Goal: Check status: Check status

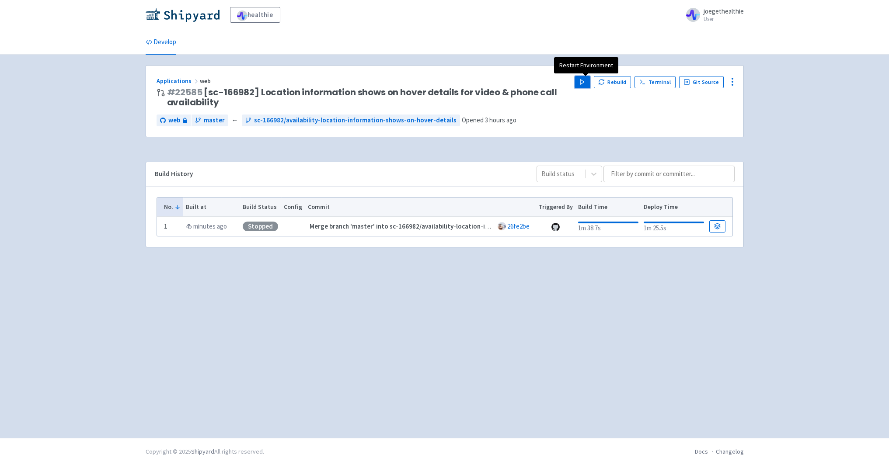
click at [581, 79] on button "Play" at bounding box center [582, 82] width 16 height 12
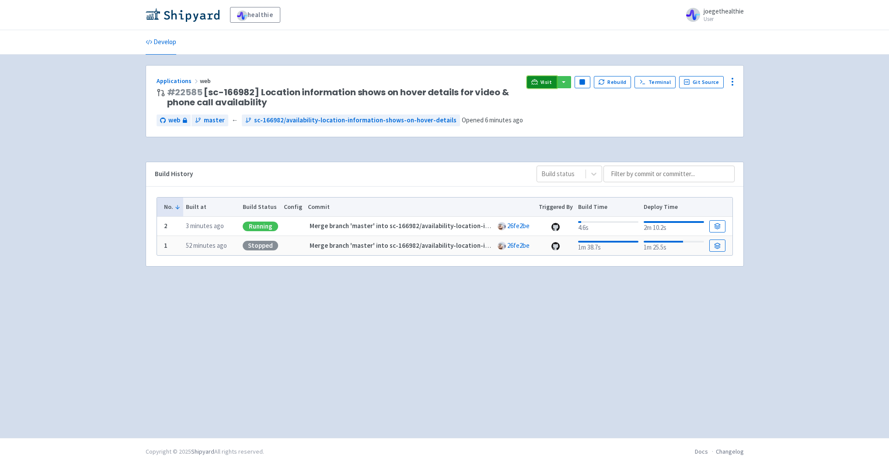
click at [545, 82] on span "Visit" at bounding box center [545, 82] width 11 height 7
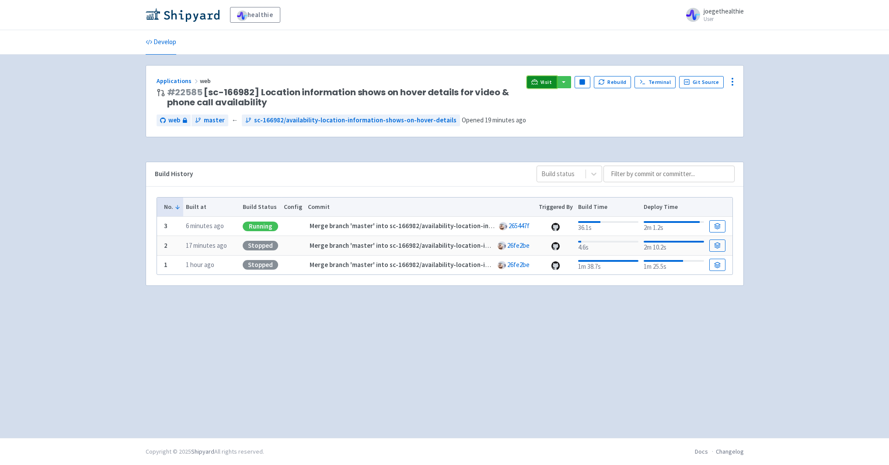
click at [538, 79] on icon at bounding box center [534, 82] width 7 height 7
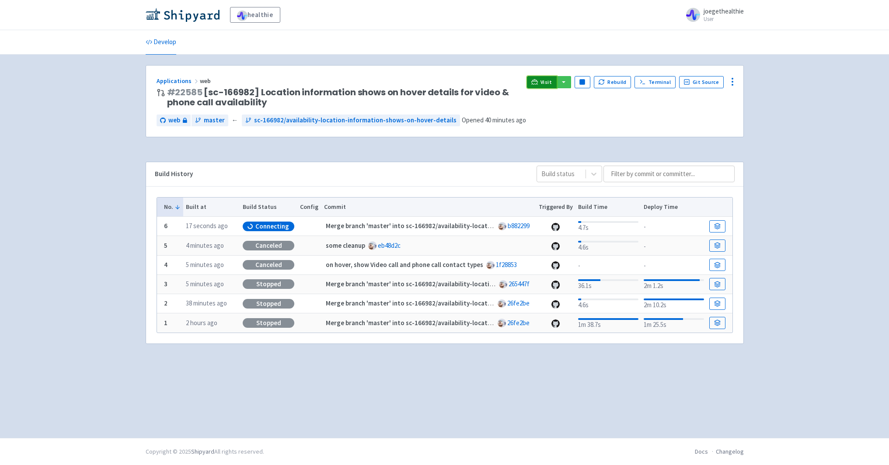
click at [538, 84] on icon at bounding box center [534, 83] width 7 height 1
